Goal: Navigation & Orientation: Understand site structure

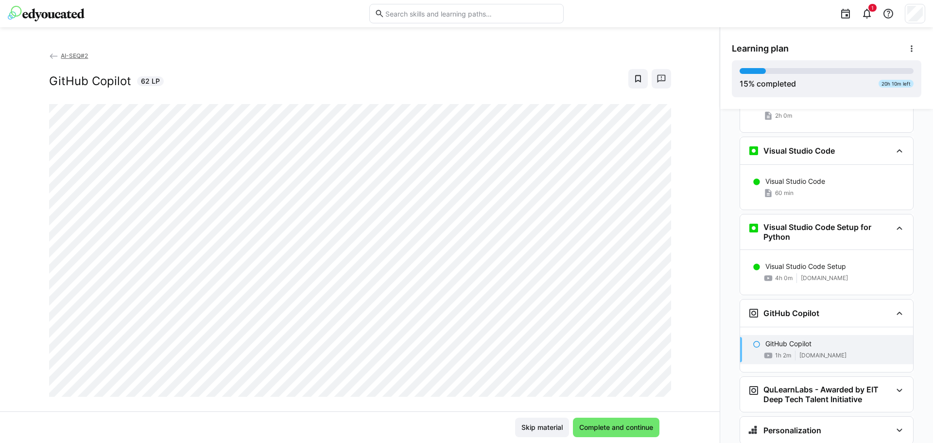
scroll to position [513, 0]
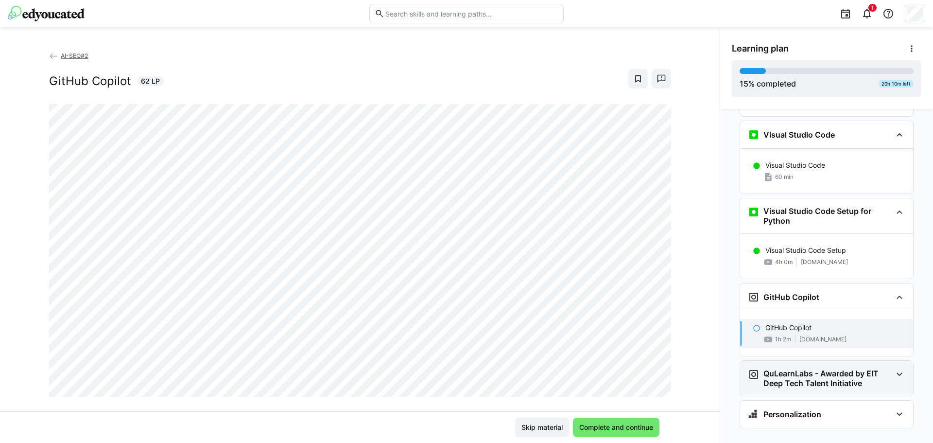
click at [895, 368] on eds-icon at bounding box center [899, 374] width 12 height 12
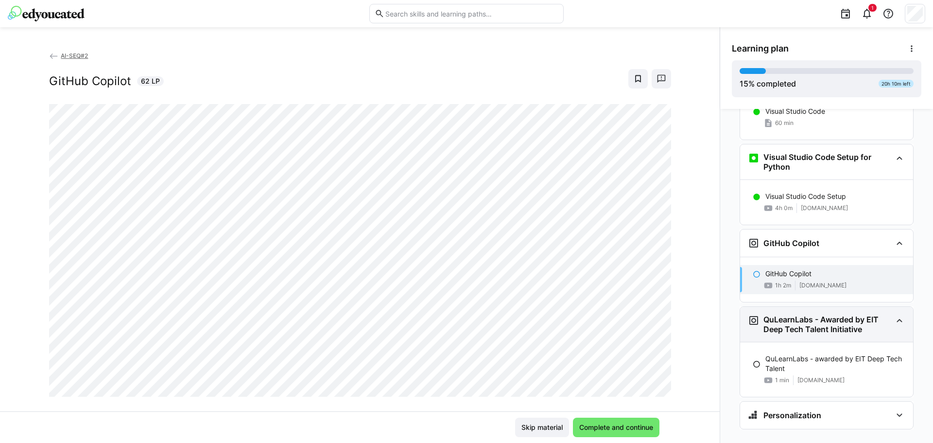
scroll to position [567, 0]
click at [894, 408] on eds-icon at bounding box center [899, 414] width 12 height 12
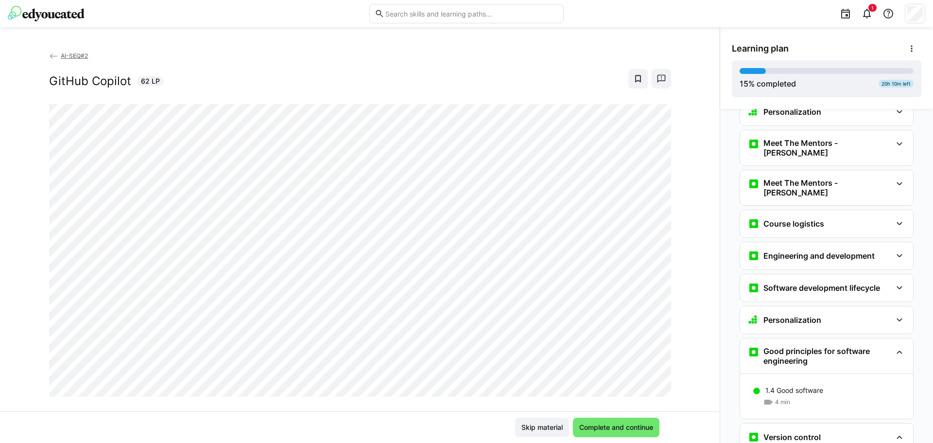
scroll to position [0, 0]
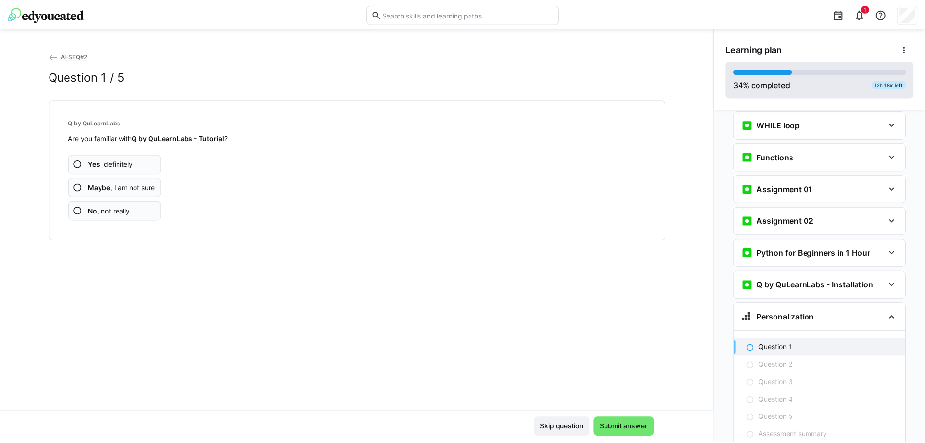
scroll to position [732, 0]
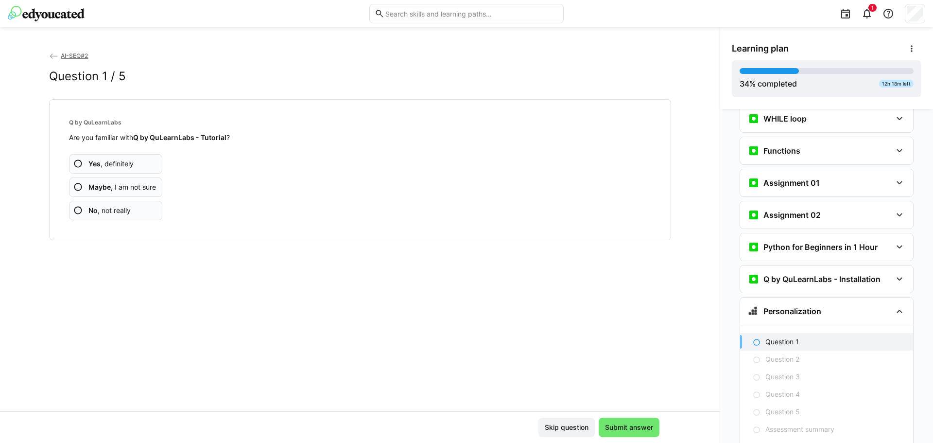
click at [40, 15] on img at bounding box center [46, 14] width 77 height 16
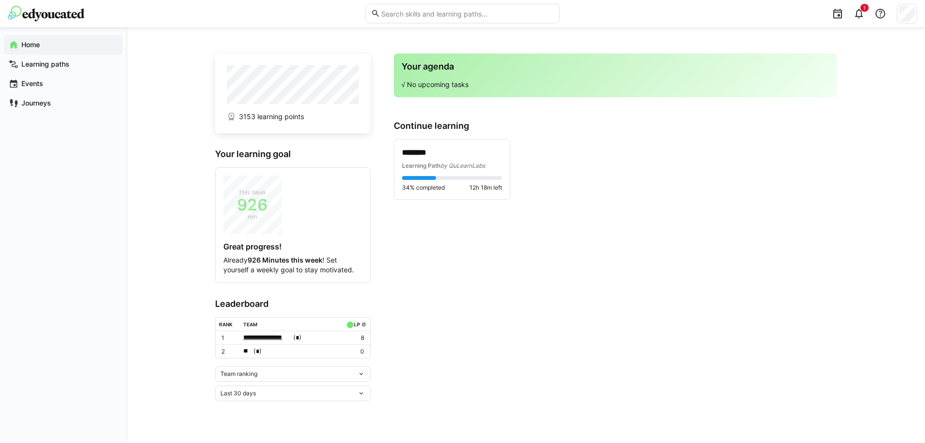
click at [268, 337] on span "**********" at bounding box center [267, 337] width 48 height 10
click at [254, 373] on span "Team ranking" at bounding box center [239, 374] width 37 height 8
click at [260, 410] on div "Individual ranking" at bounding box center [293, 409] width 144 height 8
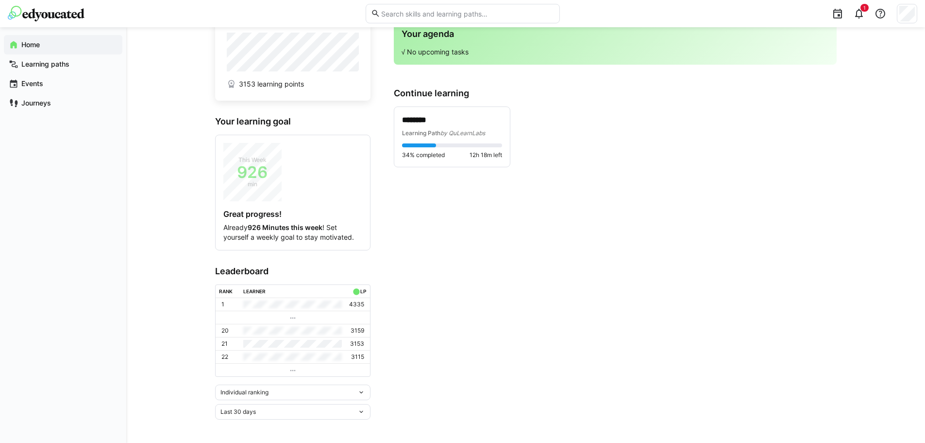
click at [291, 418] on div "Last 30 days" at bounding box center [292, 412] width 155 height 16
click at [260, 332] on div "Last 7 days" at bounding box center [293, 329] width 144 height 8
click at [269, 410] on div "Last 7 days" at bounding box center [289, 411] width 137 height 7
click at [270, 388] on div "All time" at bounding box center [293, 391] width 144 height 8
click at [270, 388] on div "Individual ranking" at bounding box center [292, 392] width 155 height 16
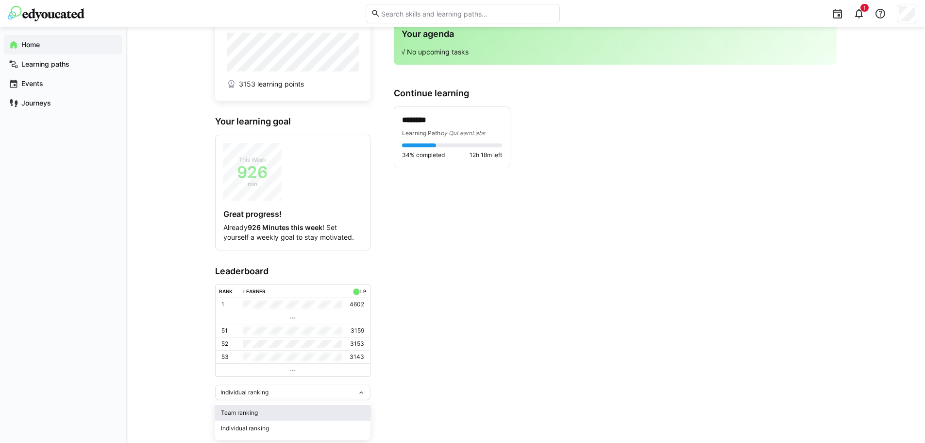
click at [265, 409] on div "Team ranking" at bounding box center [293, 413] width 144 height 8
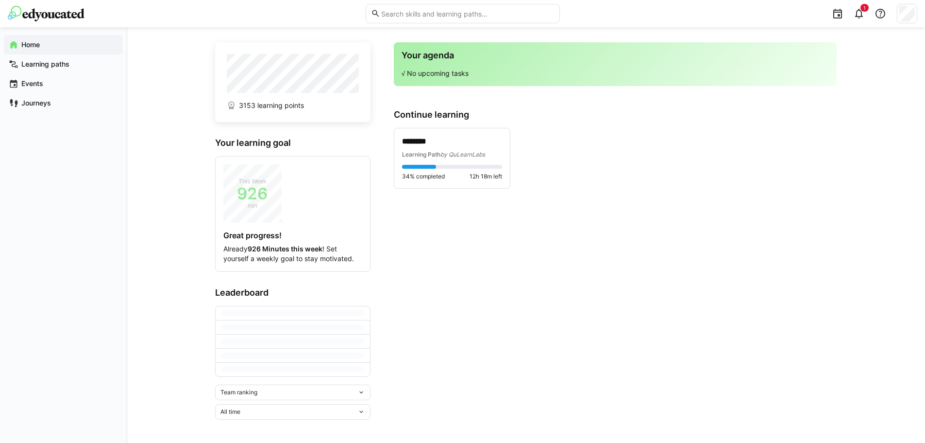
scroll to position [0, 0]
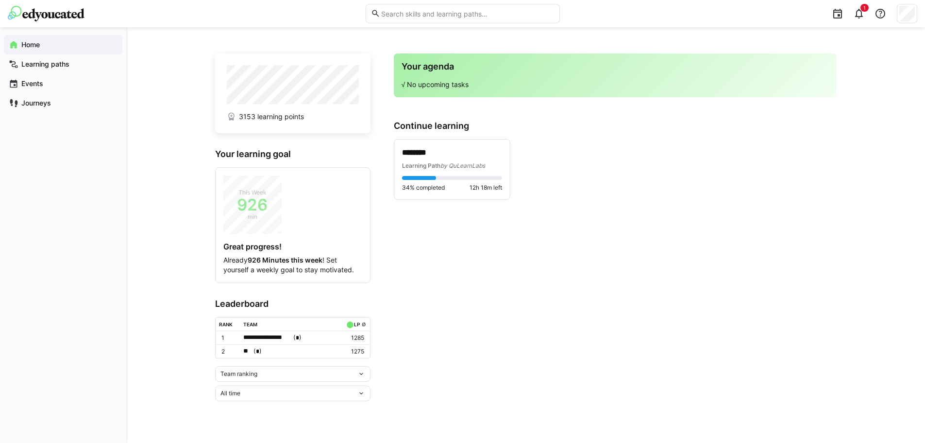
click at [256, 347] on span "( * )" at bounding box center [258, 351] width 8 height 10
click at [440, 329] on div at bounding box center [462, 221] width 925 height 443
click at [0, 0] on app-navigation-label "Learning paths" at bounding box center [0, 0] width 0 height 0
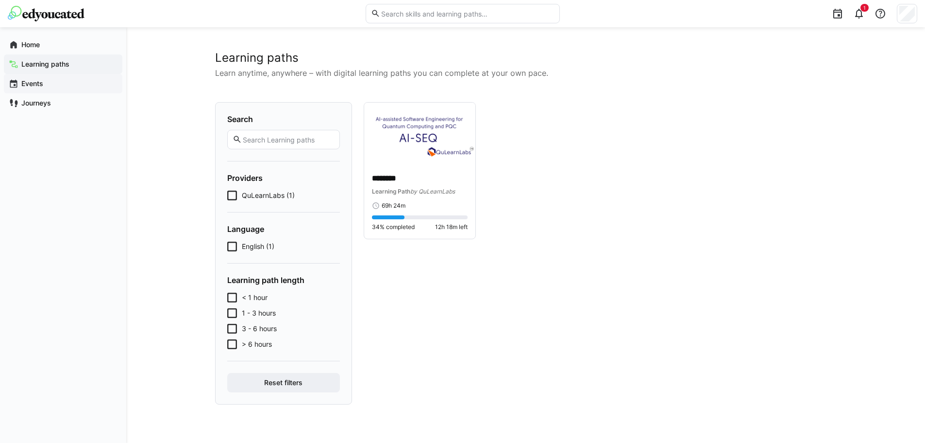
click at [0, 0] on app-navigation-label "Events" at bounding box center [0, 0] width 0 height 0
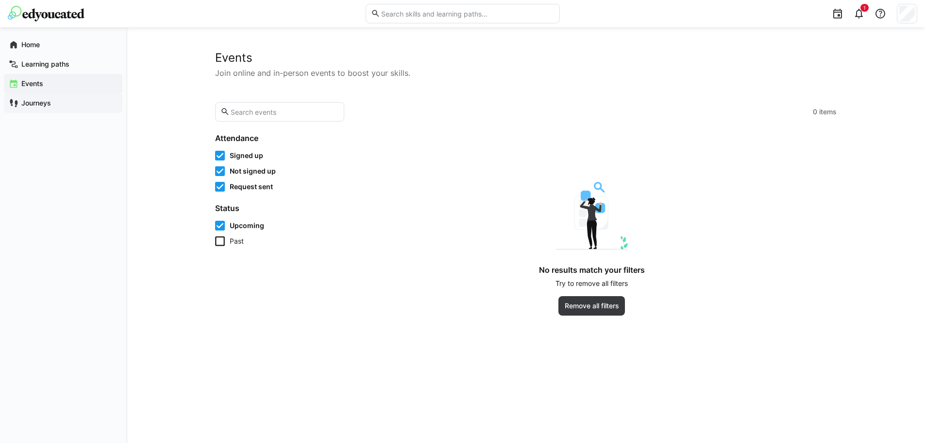
click at [0, 0] on app-navigation-label "Journeys" at bounding box center [0, 0] width 0 height 0
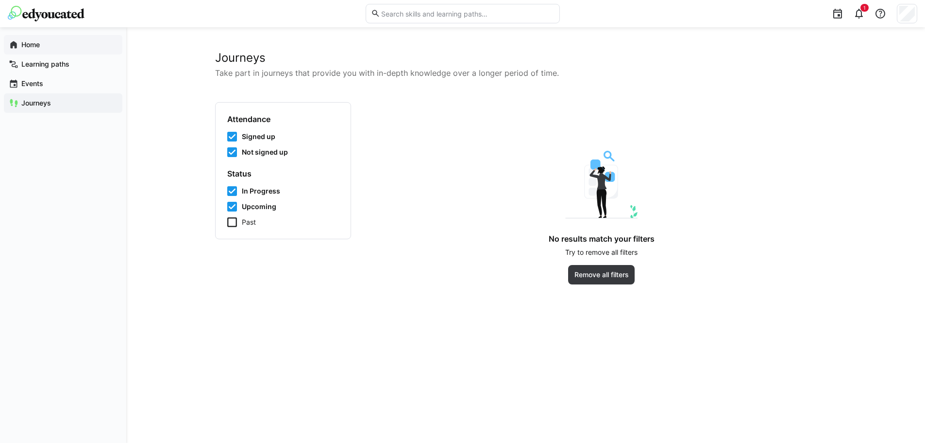
click at [0, 0] on app-navigation-label "Home" at bounding box center [0, 0] width 0 height 0
